Goal: Task Accomplishment & Management: Use online tool/utility

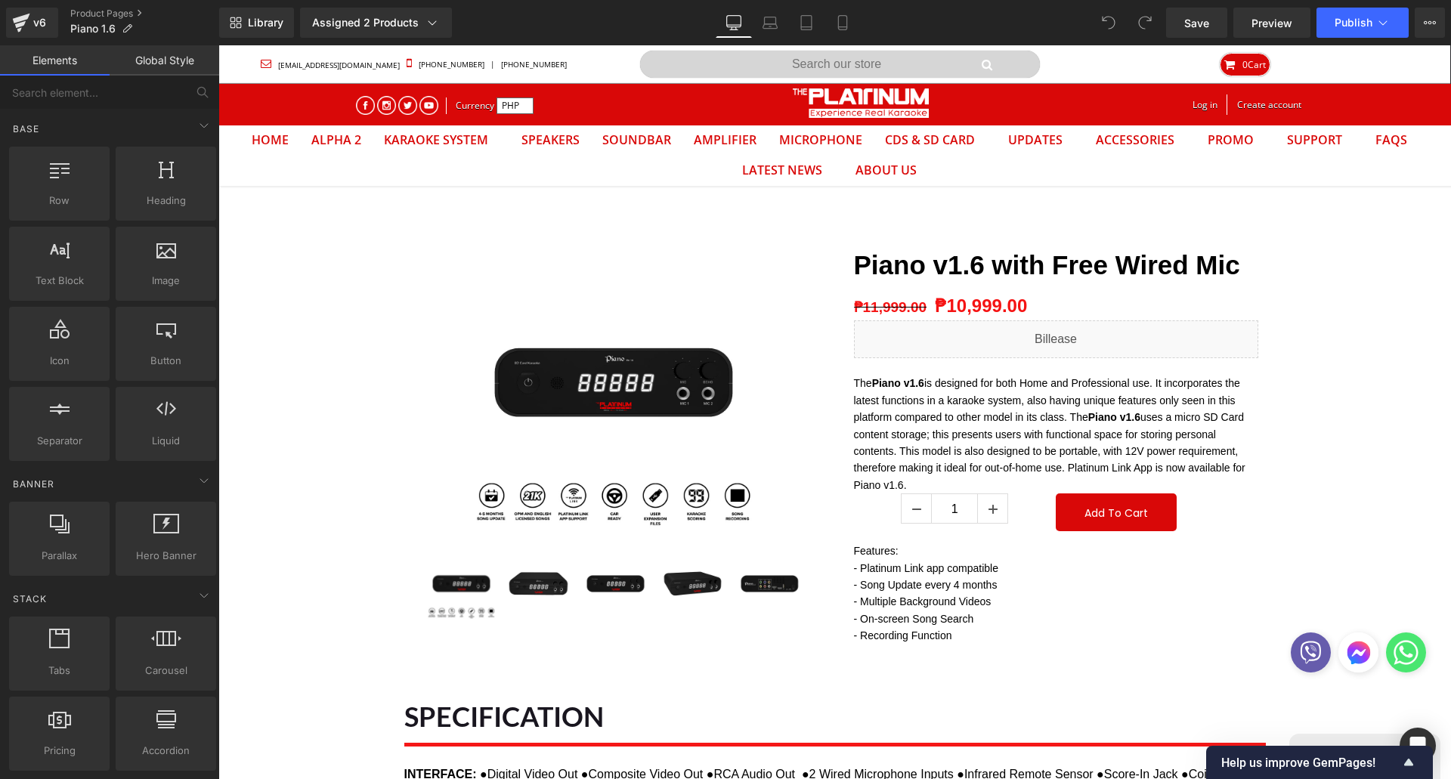
scroll to position [48, 1210]
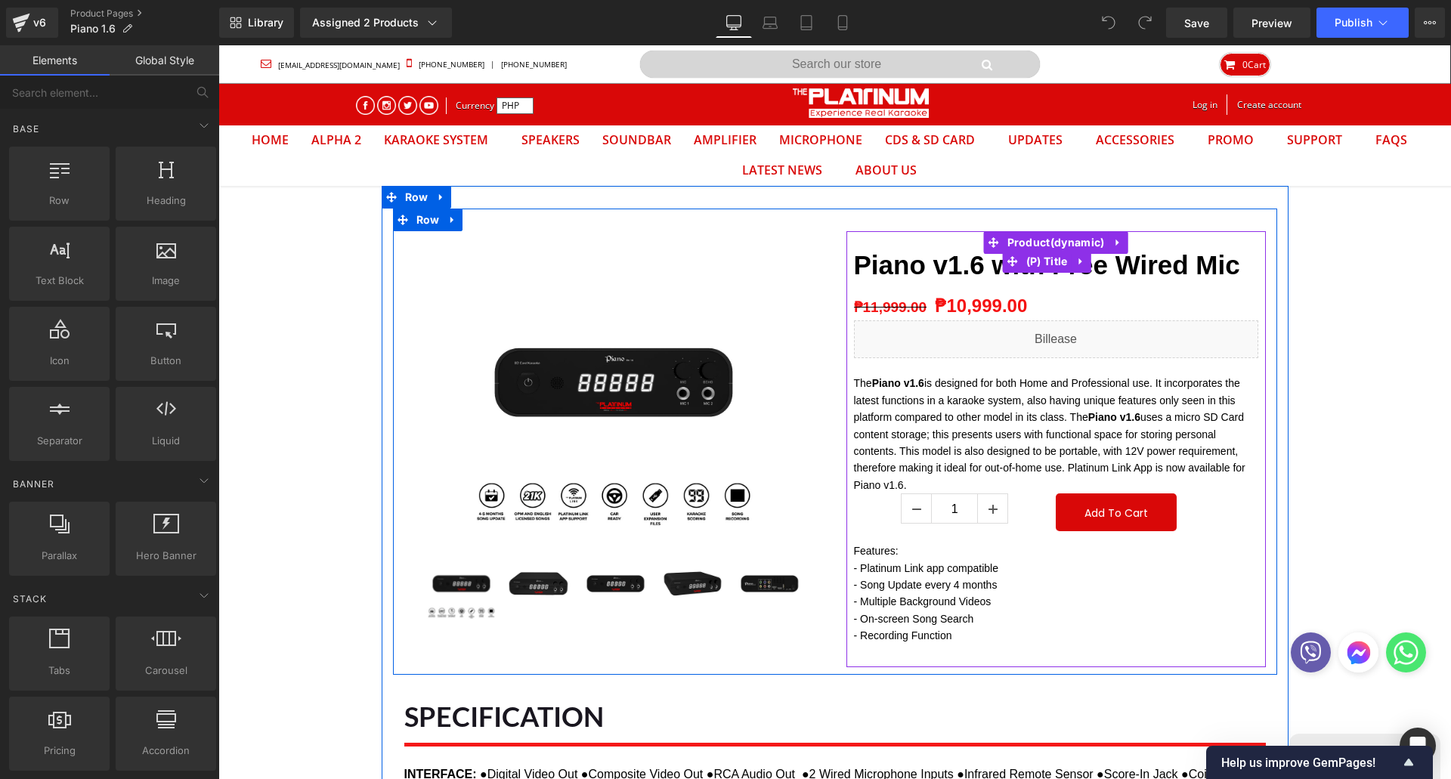
click at [1129, 264] on strong "Piano v1.6 with Free Wired Mic" at bounding box center [1047, 264] width 386 height 29
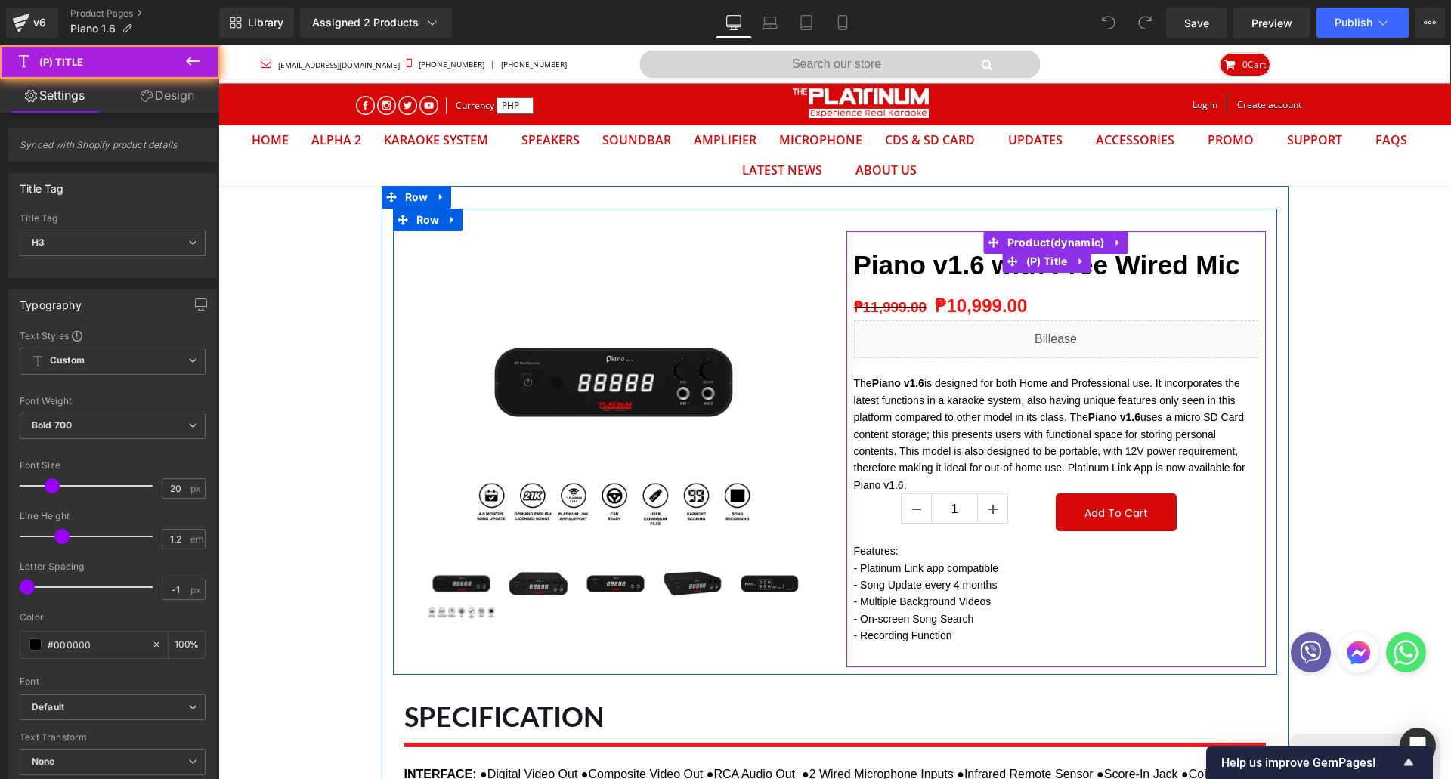
click at [1107, 281] on h3 "Piano v1.6 with Free Wired Mic" at bounding box center [1056, 261] width 404 height 60
drag, startPoint x: 993, startPoint y: 268, endPoint x: 988, endPoint y: 276, distance: 9.2
click at [995, 268] on strong "Piano v1.6 with Free Wired Mic" at bounding box center [1047, 264] width 386 height 29
click at [982, 273] on strong "Piano v1.6 with Free Wired Mic" at bounding box center [1047, 264] width 386 height 29
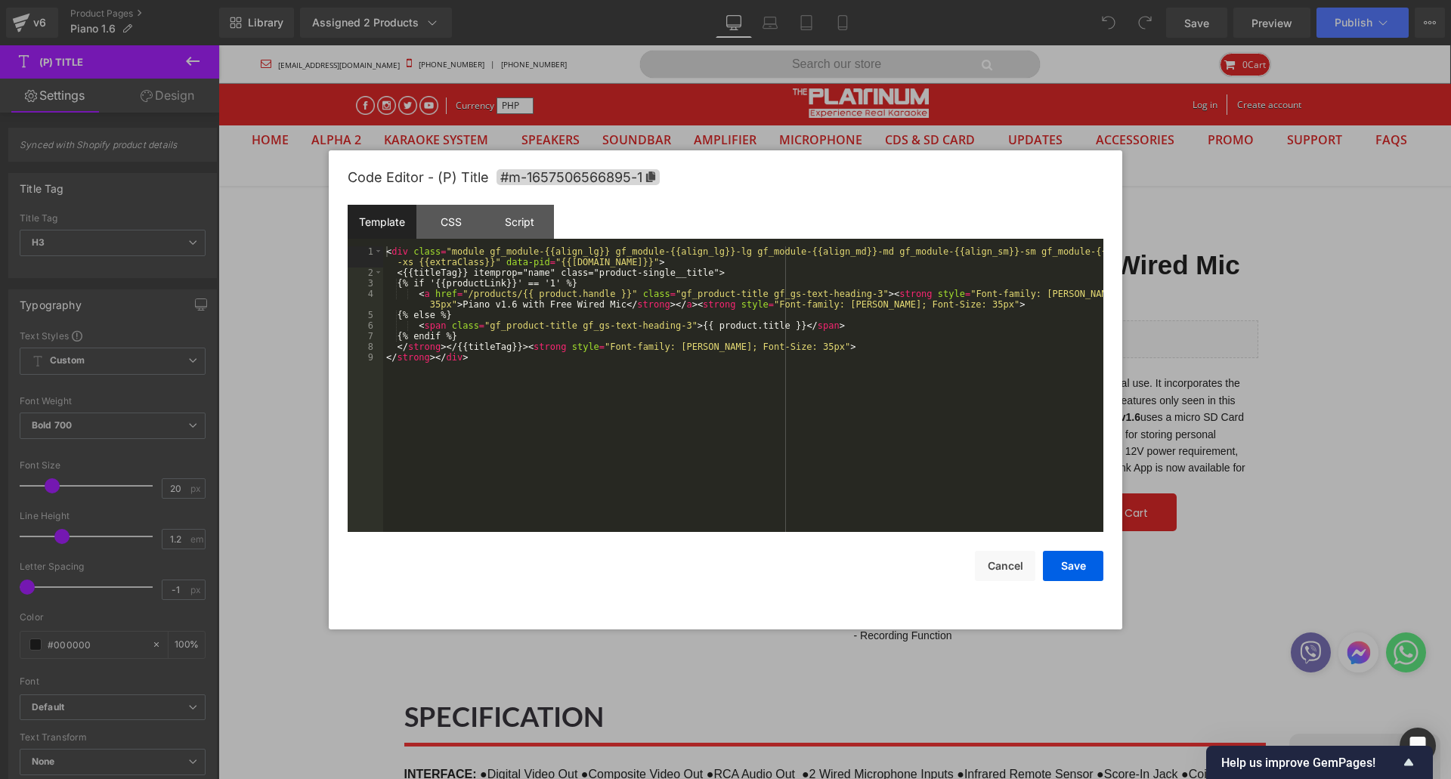
click at [1030, 0] on div "You are previewing how the will restyle your page. You can not edit Elements in…" at bounding box center [725, 0] width 1451 height 0
drag, startPoint x: 507, startPoint y: 308, endPoint x: 604, endPoint y: 309, distance: 97.5
click at [604, 309] on div "< div class = "module gf_module-{{align_lg}} gf_module-{{align_lg}}-lg gf_modul…" at bounding box center [743, 404] width 720 height 317
drag, startPoint x: 1089, startPoint y: 568, endPoint x: 1101, endPoint y: 567, distance: 12.2
click at [1088, 570] on button "Save" at bounding box center [1073, 566] width 60 height 30
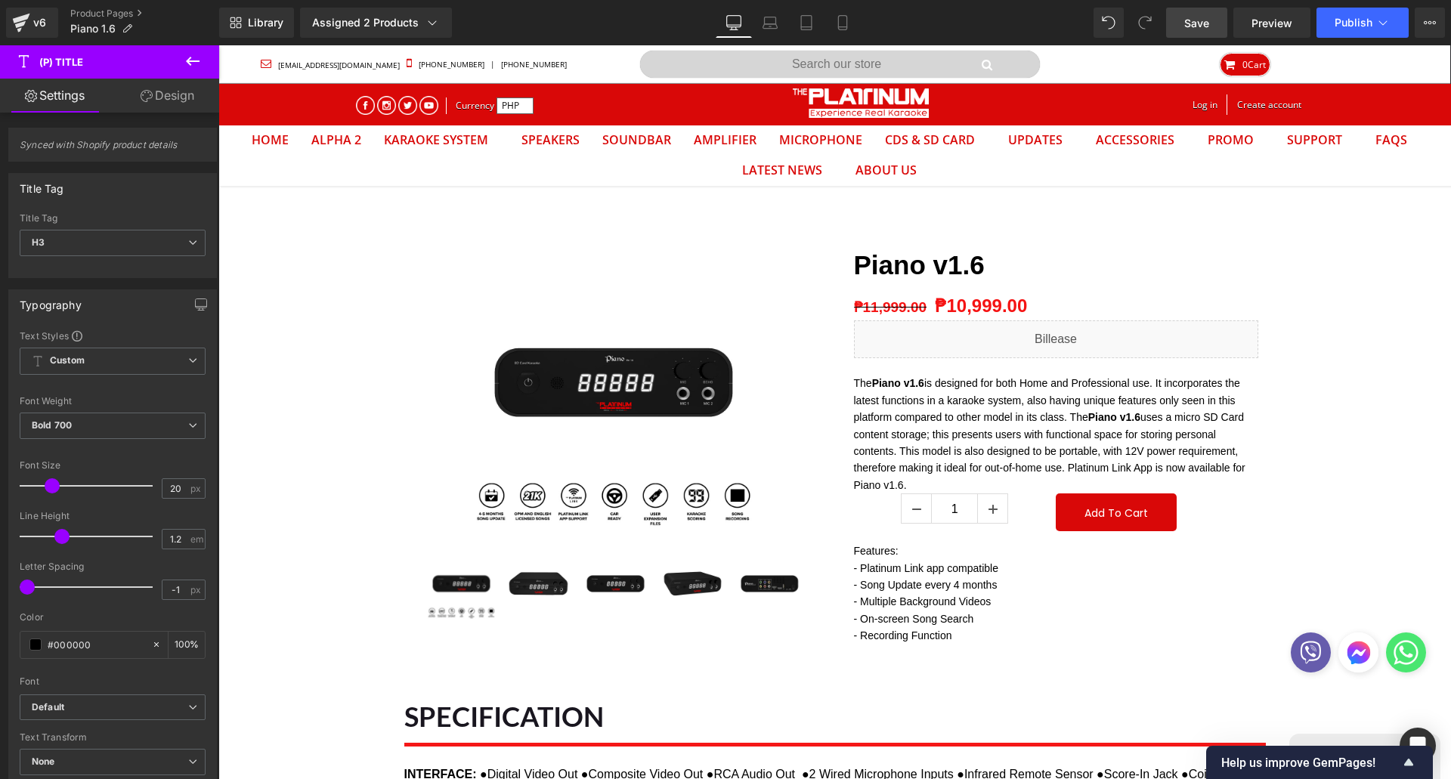
click at [1174, 31] on link "Save" at bounding box center [1196, 23] width 61 height 30
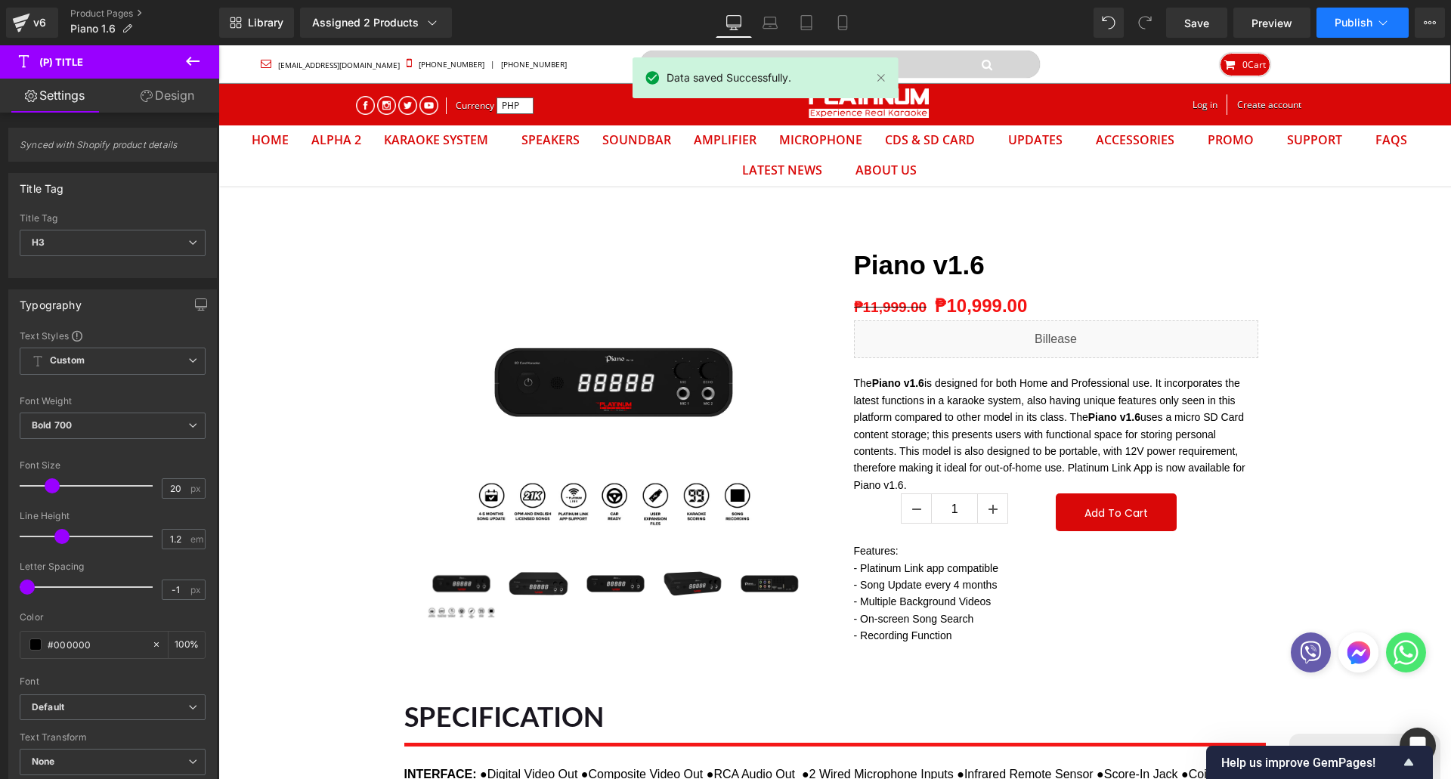
click at [1344, 21] on span "Publish" at bounding box center [1353, 23] width 38 height 12
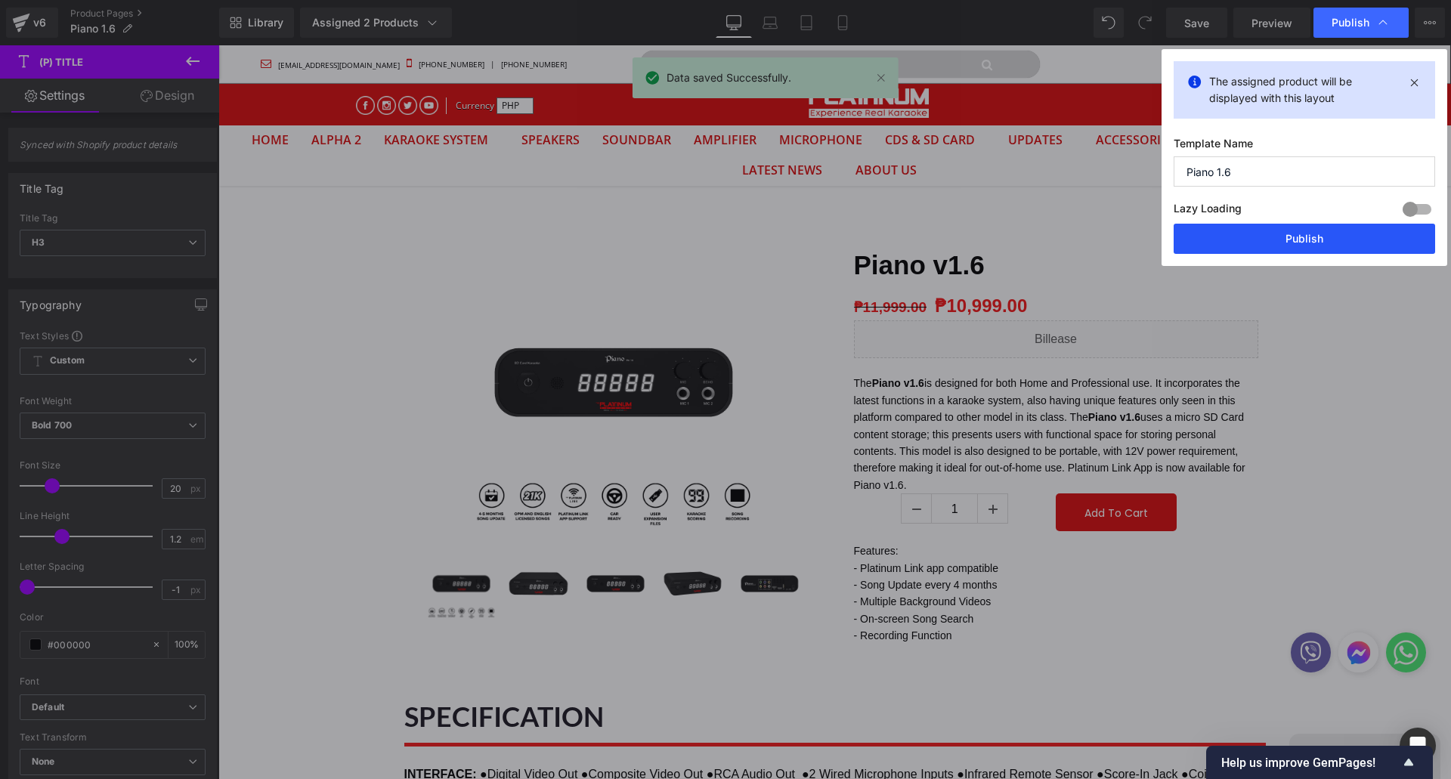
click at [1303, 226] on button "Publish" at bounding box center [1303, 239] width 261 height 30
